Goal: Task Accomplishment & Management: Complete application form

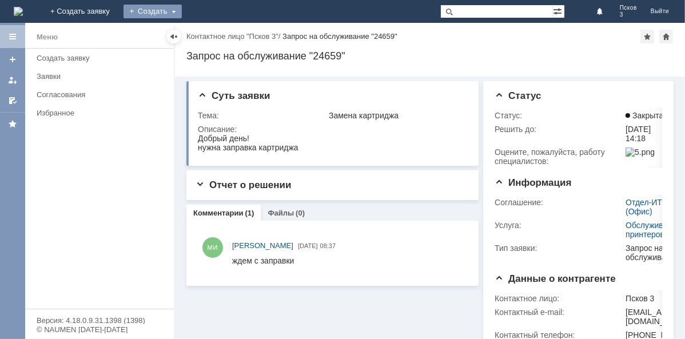
click at [182, 12] on div "Создать" at bounding box center [152, 12] width 58 height 14
click at [213, 31] on link "Заявка" at bounding box center [169, 34] width 87 height 14
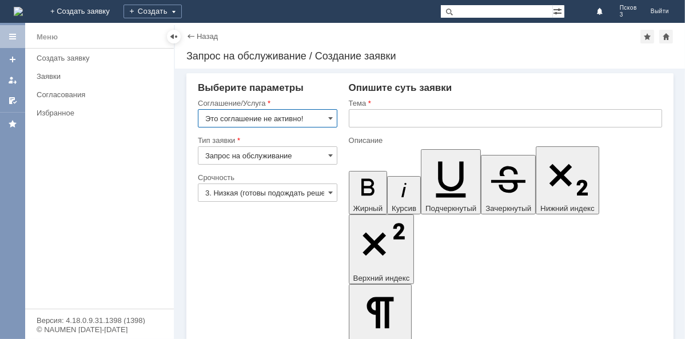
click at [327, 118] on input "Это соглашение не активно!" at bounding box center [267, 118] width 139 height 18
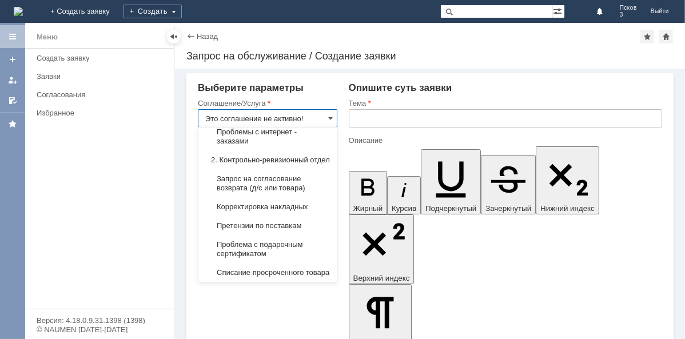
scroll to position [208, 0]
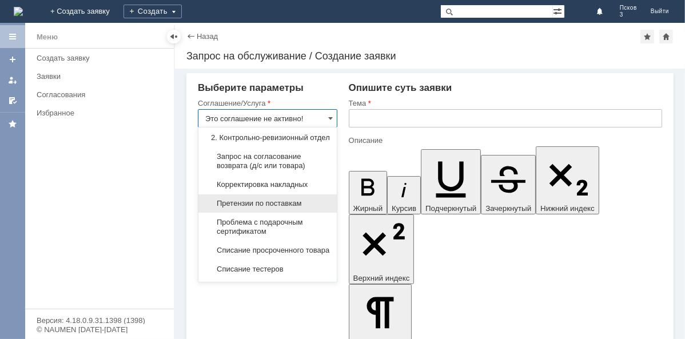
click at [284, 208] on span "Претензии по поставкам" at bounding box center [267, 203] width 125 height 9
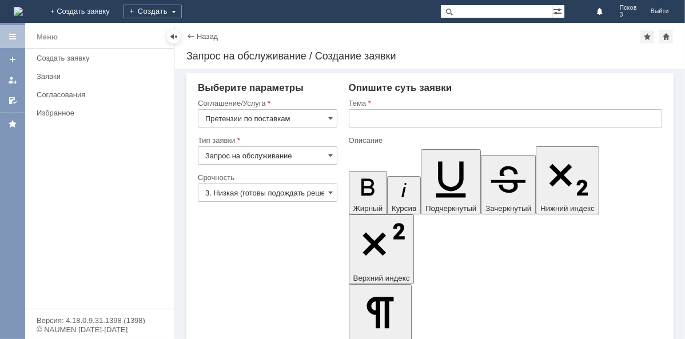
type input "Претензии по поставкам"
click at [366, 113] on input "text" at bounding box center [505, 118] width 313 height 18
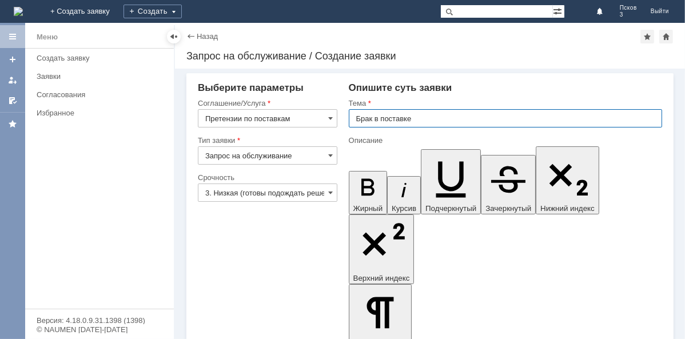
type input "Брак в поставке"
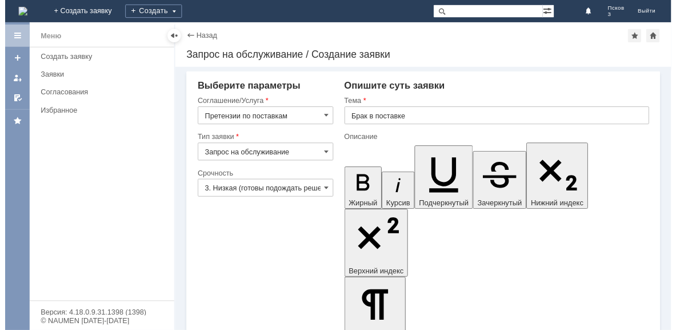
scroll to position [825, 7]
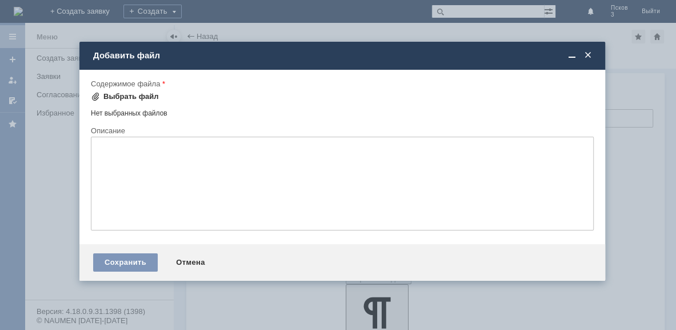
click at [132, 94] on div "Выбрать файл" at bounding box center [130, 96] width 55 height 9
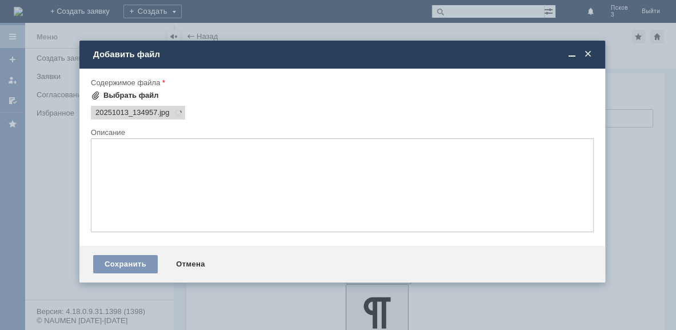
scroll to position [0, 0]
click at [124, 93] on div "Выбрать файл" at bounding box center [130, 95] width 55 height 9
click at [127, 93] on div "Выбрать файл" at bounding box center [130, 95] width 55 height 9
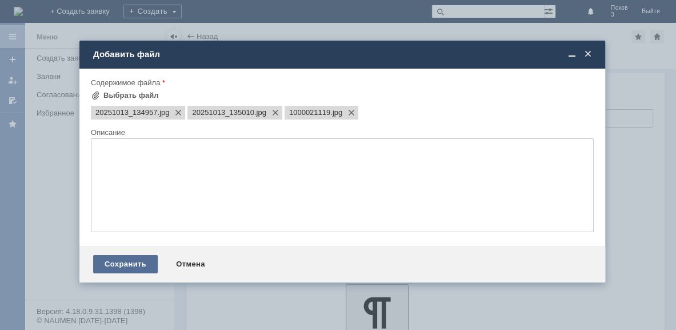
click at [131, 270] on div "Сохранить" at bounding box center [125, 264] width 65 height 18
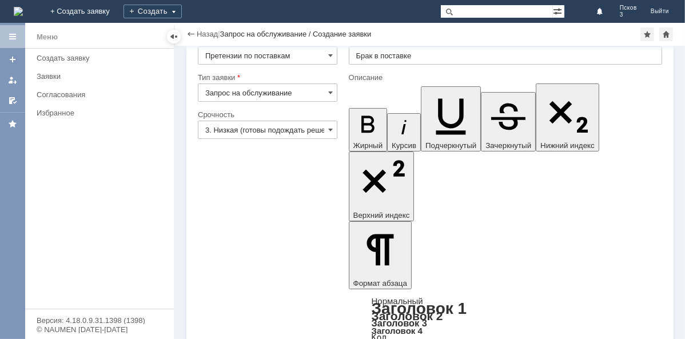
scroll to position [91, 0]
